Goal: Information Seeking & Learning: Learn about a topic

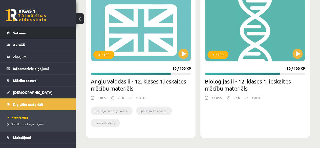
click at [19, 36] on link "Sākums" at bounding box center [38, 33] width 63 height 12
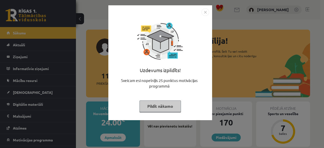
click at [152, 107] on button "Pildīt nākamo" at bounding box center [160, 107] width 42 height 12
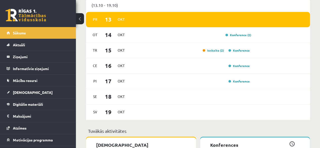
scroll to position [335, 0]
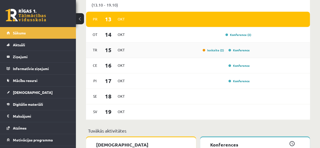
click at [189, 56] on div "Tr 15 Okt Ieskaite (2) Konference" at bounding box center [198, 50] width 224 height 15
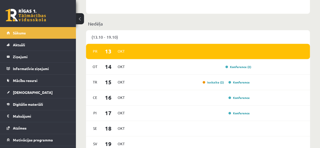
scroll to position [301, 0]
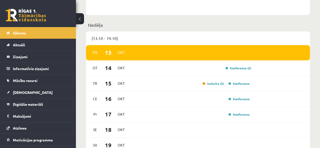
click at [202, 57] on div "Pr 13 Okt" at bounding box center [198, 52] width 224 height 15
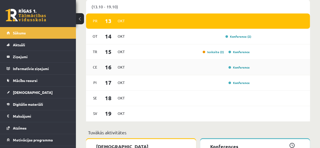
scroll to position [333, 0]
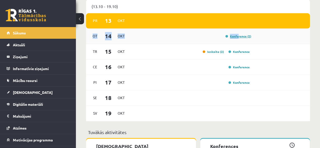
drag, startPoint x: 231, startPoint y: 18, endPoint x: 239, endPoint y: 37, distance: 20.5
click at [239, 37] on div "Pr 13 Okt Ot 14 Okt Konference (2) Tr 15 Okt Ieskaite (2) Konference Ce 16 Okt …" at bounding box center [198, 67] width 224 height 108
click at [243, 37] on link "Konference (2)" at bounding box center [239, 36] width 26 height 4
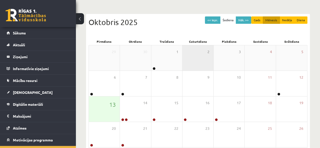
scroll to position [43, 0]
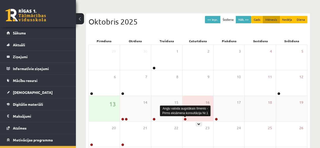
click at [184, 118] on link at bounding box center [185, 119] width 3 height 3
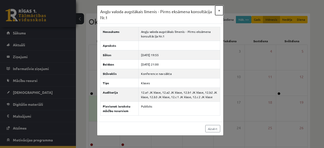
click at [218, 9] on button "×" at bounding box center [219, 11] width 8 height 10
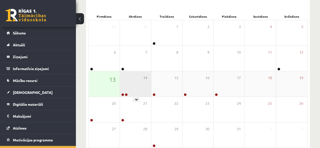
scroll to position [69, 0]
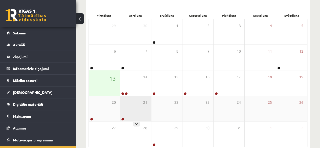
click at [131, 111] on div "21" at bounding box center [135, 108] width 31 height 25
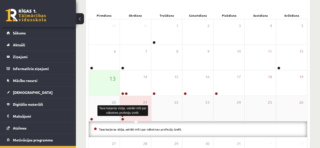
click at [122, 118] on link at bounding box center [122, 119] width 3 height 3
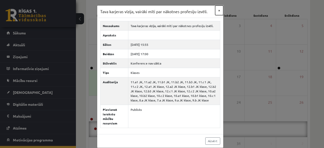
click at [218, 10] on button "×" at bounding box center [219, 11] width 8 height 10
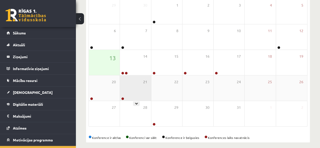
scroll to position [90, 0]
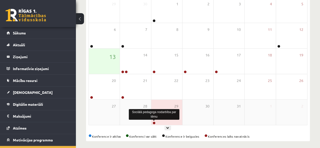
click at [153, 122] on link at bounding box center [154, 123] width 3 height 3
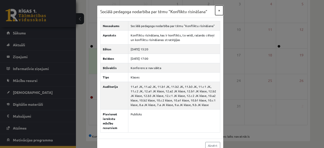
click at [217, 11] on button "×" at bounding box center [219, 11] width 8 height 10
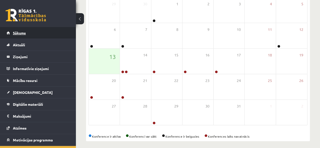
click at [28, 38] on link "Sākums" at bounding box center [38, 33] width 63 height 12
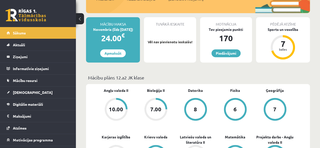
scroll to position [84, 0]
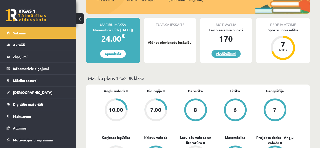
click at [219, 51] on link "Piedāvājumi" at bounding box center [226, 54] width 29 height 8
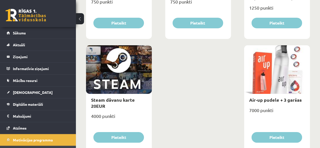
scroll to position [859, 0]
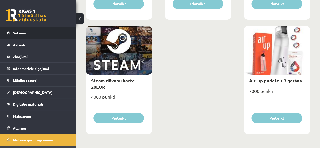
click at [25, 37] on link "Sākums" at bounding box center [38, 33] width 63 height 12
